Goal: Transaction & Acquisition: Register for event/course

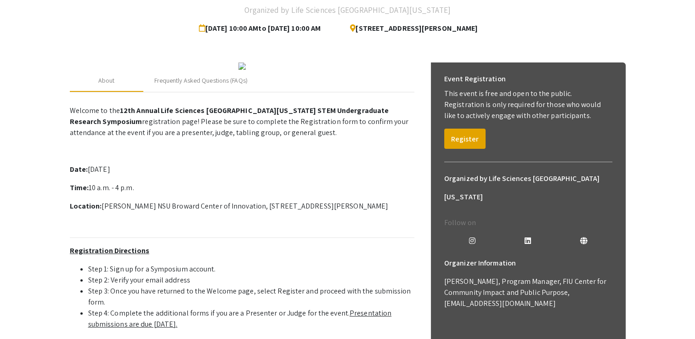
scroll to position [77, 0]
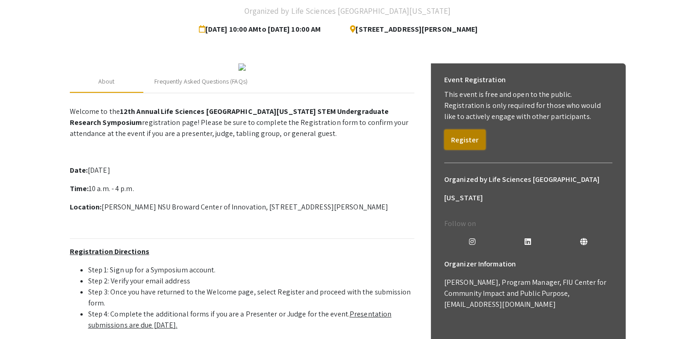
click at [457, 143] on button "Register" at bounding box center [464, 140] width 41 height 20
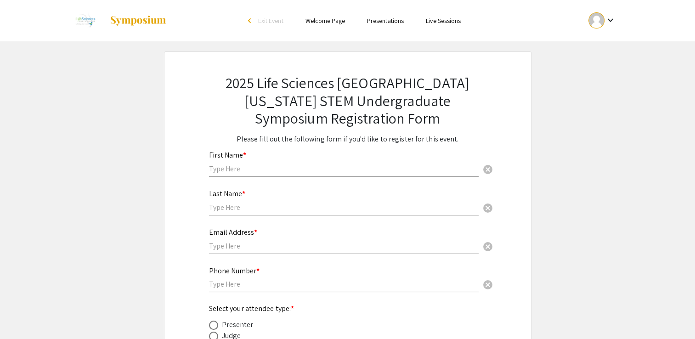
click at [311, 172] on input "text" at bounding box center [344, 169] width 270 height 10
type input "[PERSON_NAME]"
click at [286, 201] on div "Last Name * cancel" at bounding box center [344, 198] width 270 height 35
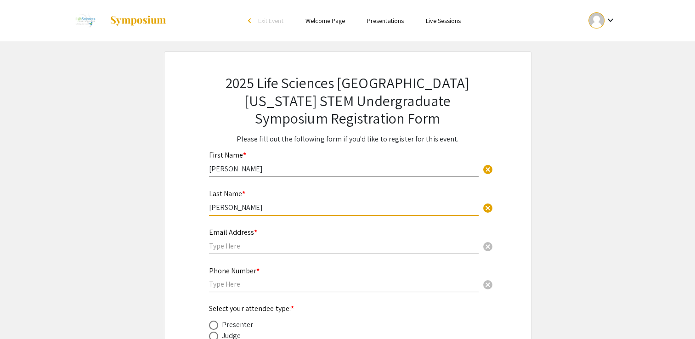
type input "[PERSON_NAME]"
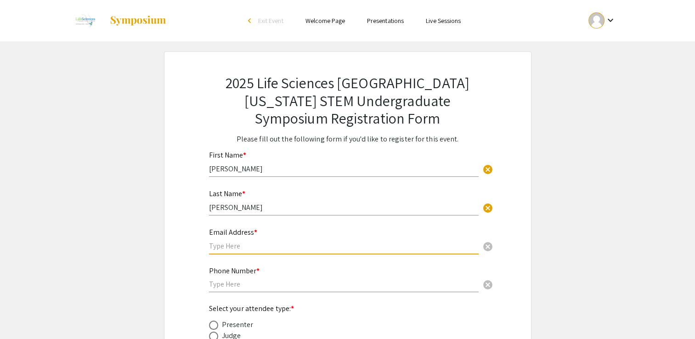
click at [251, 248] on input "text" at bounding box center [344, 246] width 270 height 10
type input "[EMAIL_ADDRESS][DOMAIN_NAME]"
click at [242, 283] on input "text" at bounding box center [344, 284] width 270 height 10
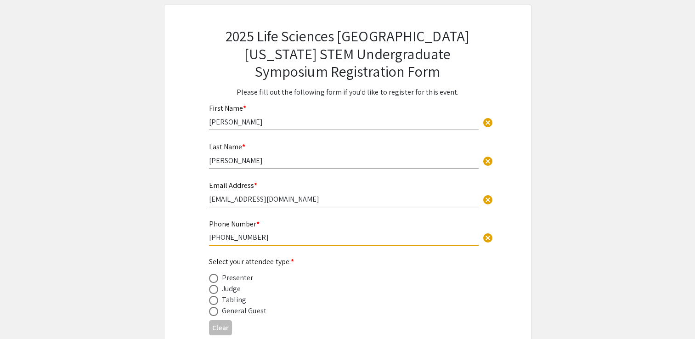
scroll to position [62, 0]
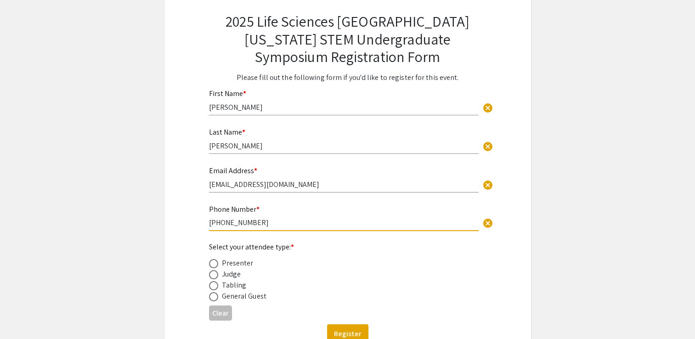
type input "[PHONE_NUMBER]"
click at [242, 263] on div "Presenter" at bounding box center [238, 263] width 32 height 11
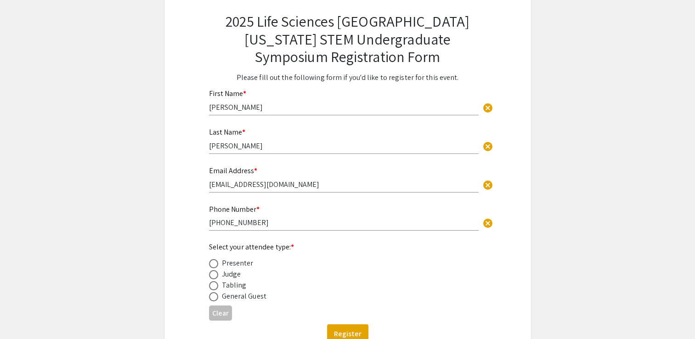
click at [210, 259] on span at bounding box center [213, 263] width 9 height 9
click at [210, 259] on input "radio" at bounding box center [213, 263] width 9 height 9
radio input "true"
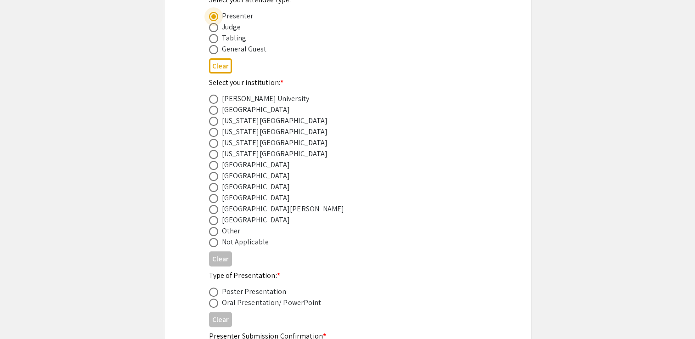
scroll to position [311, 0]
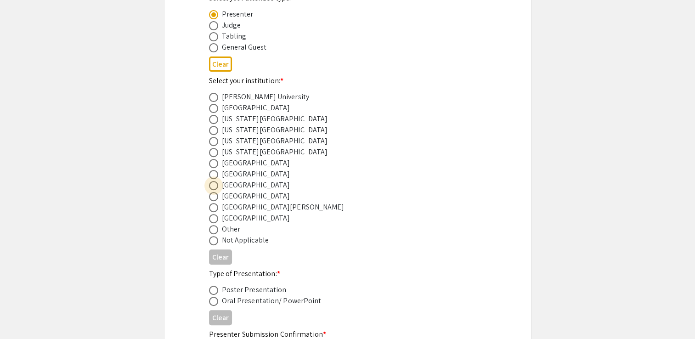
click at [215, 186] on span at bounding box center [213, 185] width 9 height 9
click at [215, 186] on input "radio" at bounding box center [213, 185] width 9 height 9
radio input "true"
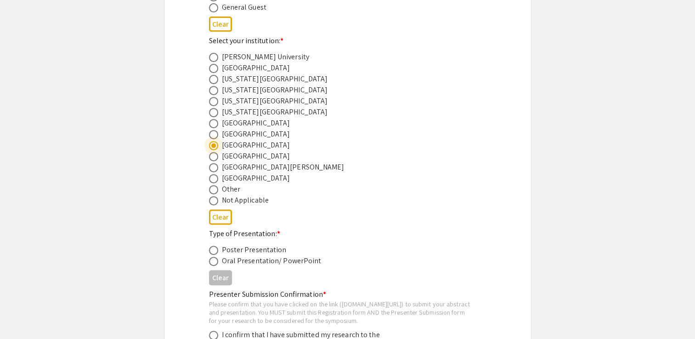
scroll to position [352, 0]
click at [215, 256] on span at bounding box center [213, 259] width 9 height 9
click at [215, 256] on input "radio" at bounding box center [213, 259] width 9 height 9
radio input "true"
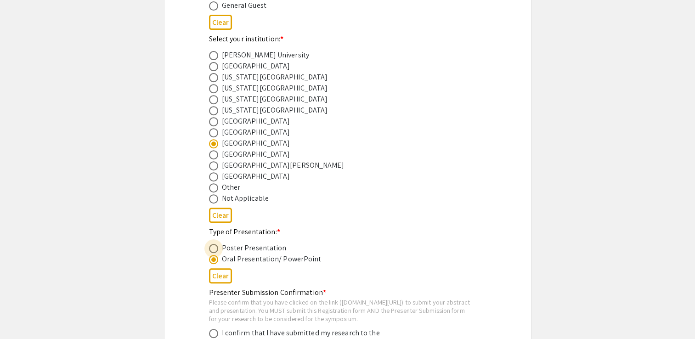
click at [215, 251] on span at bounding box center [213, 248] width 9 height 9
click at [215, 251] on input "radio" at bounding box center [213, 248] width 9 height 9
radio input "true"
click at [215, 258] on span at bounding box center [213, 259] width 9 height 9
click at [215, 258] on input "radio" at bounding box center [213, 259] width 9 height 9
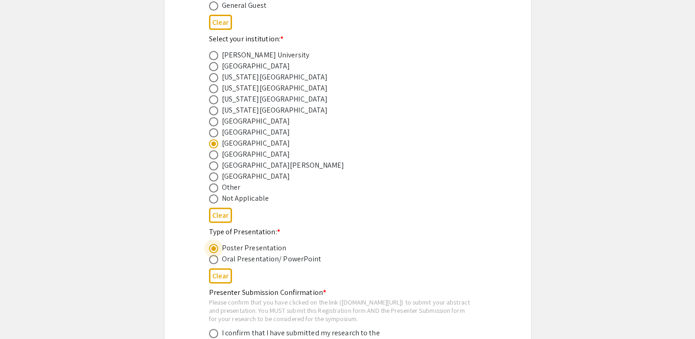
radio input "true"
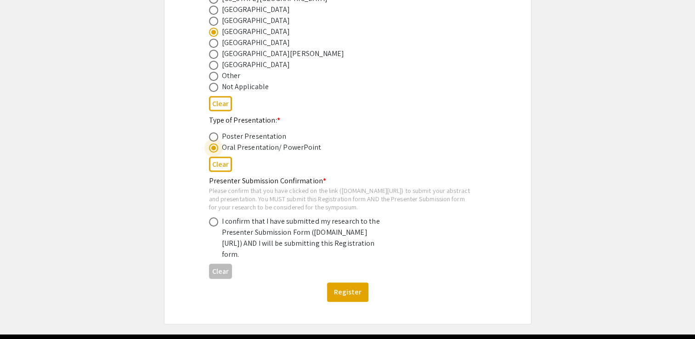
scroll to position [466, 0]
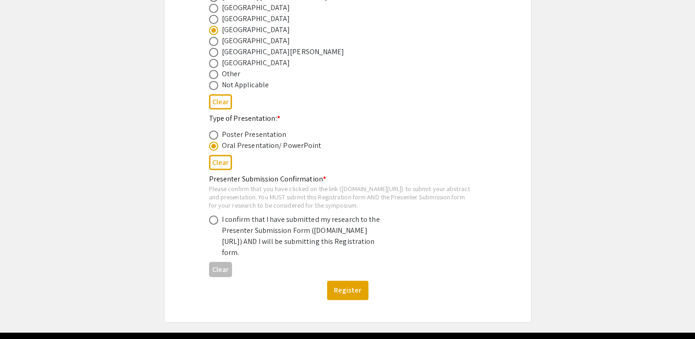
click at [403, 5] on div "[GEOGRAPHIC_DATA]" at bounding box center [340, 7] width 263 height 11
click at [215, 225] on span at bounding box center [213, 219] width 9 height 9
click at [215, 225] on input "radio" at bounding box center [213, 219] width 9 height 9
radio input "true"
click at [350, 300] on button "Register" at bounding box center [347, 290] width 41 height 19
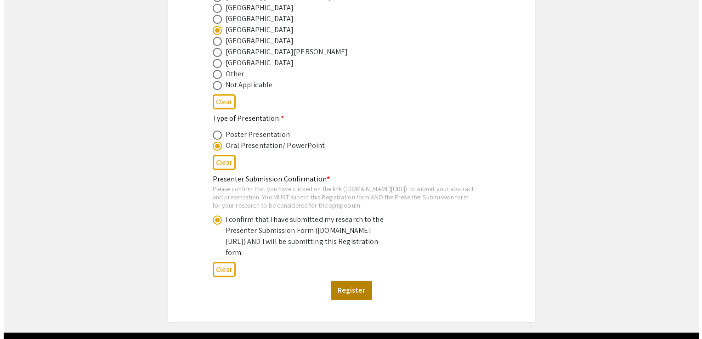
scroll to position [0, 0]
